Goal: Find specific page/section: Find specific page/section

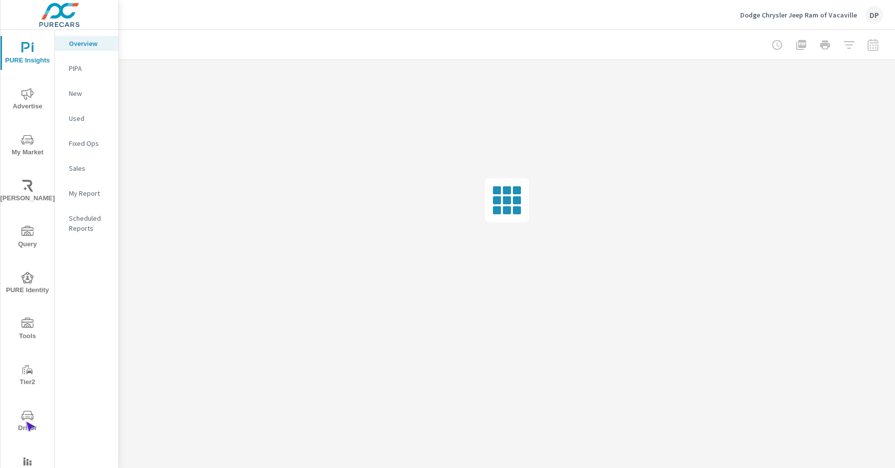
click at [25, 421] on span "Driver" at bounding box center [27, 421] width 48 height 24
